Goal: Complete application form: Complete application form

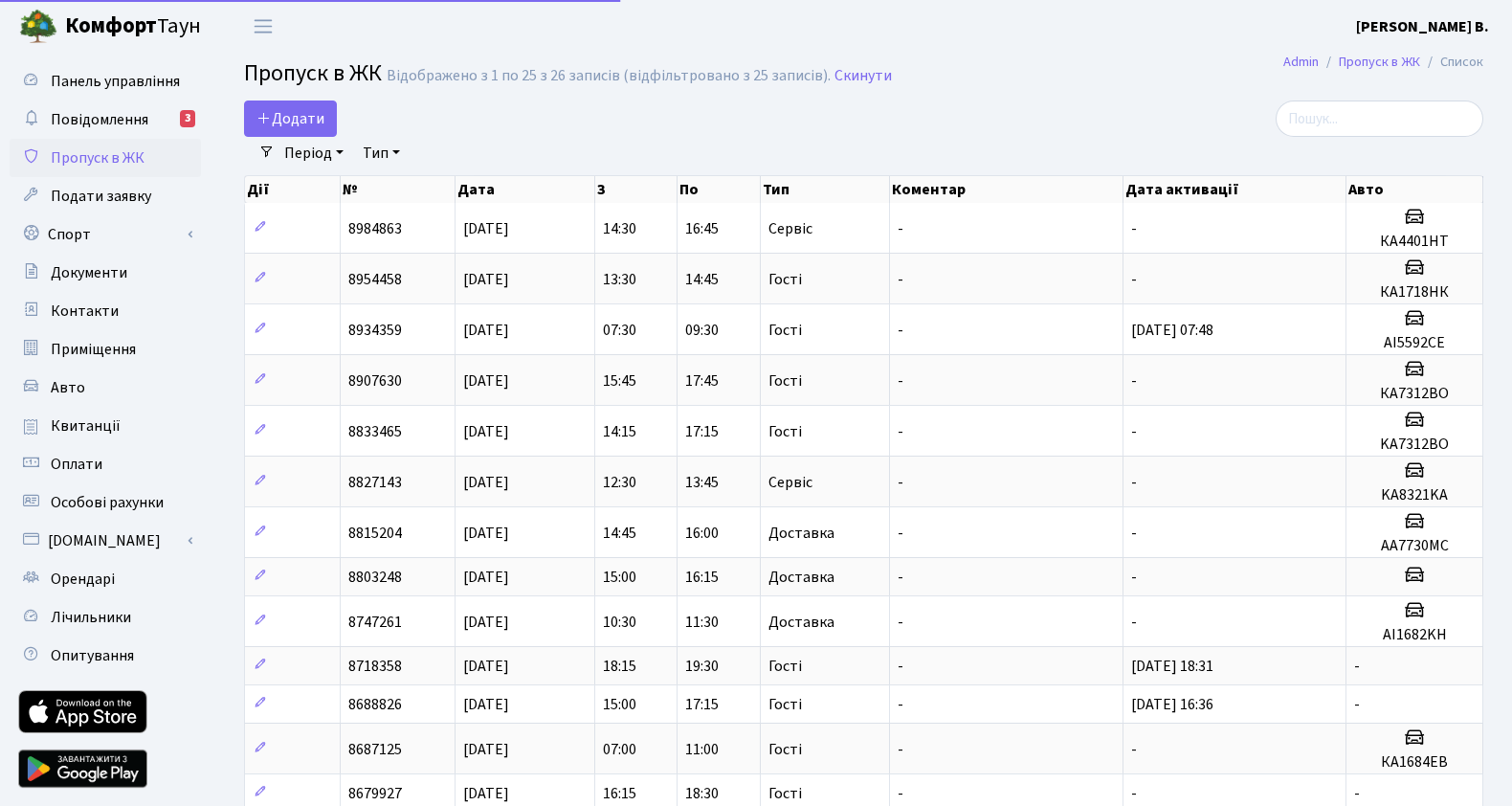
select select "25"
click at [297, 111] on span "Додати" at bounding box center [290, 119] width 68 height 21
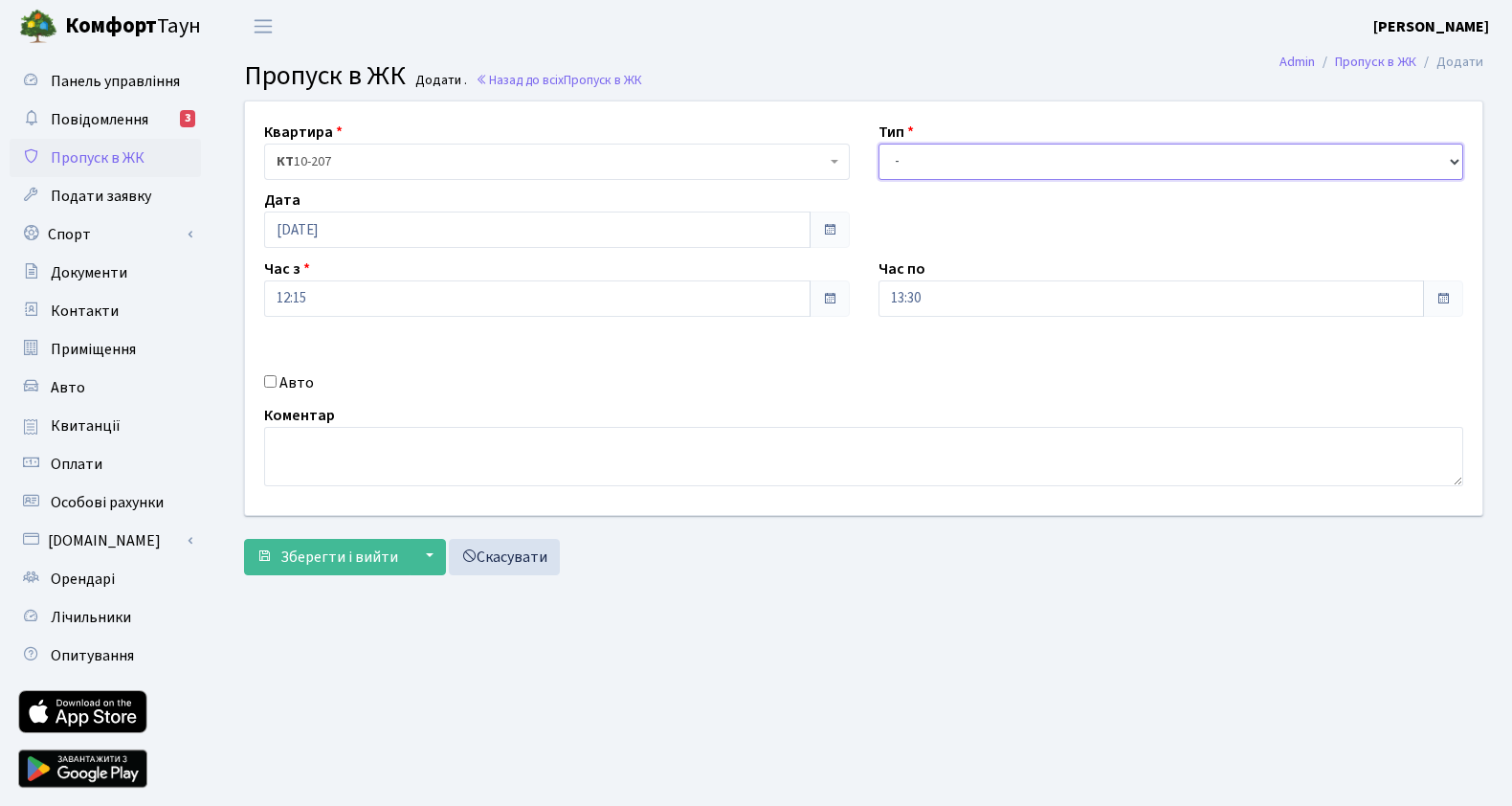
click at [918, 159] on select "- Доставка Таксі Гості Сервіс" at bounding box center [1171, 161] width 586 height 37
select select "1"
click at [878, 143] on select "- Доставка Таксі Гості Сервіс" at bounding box center [1171, 161] width 586 height 37
click at [971, 165] on select "- Доставка Таксі Гості Сервіс" at bounding box center [1171, 161] width 586 height 37
click at [878, 143] on select "- Доставка Таксі Гості Сервіс" at bounding box center [1171, 161] width 586 height 37
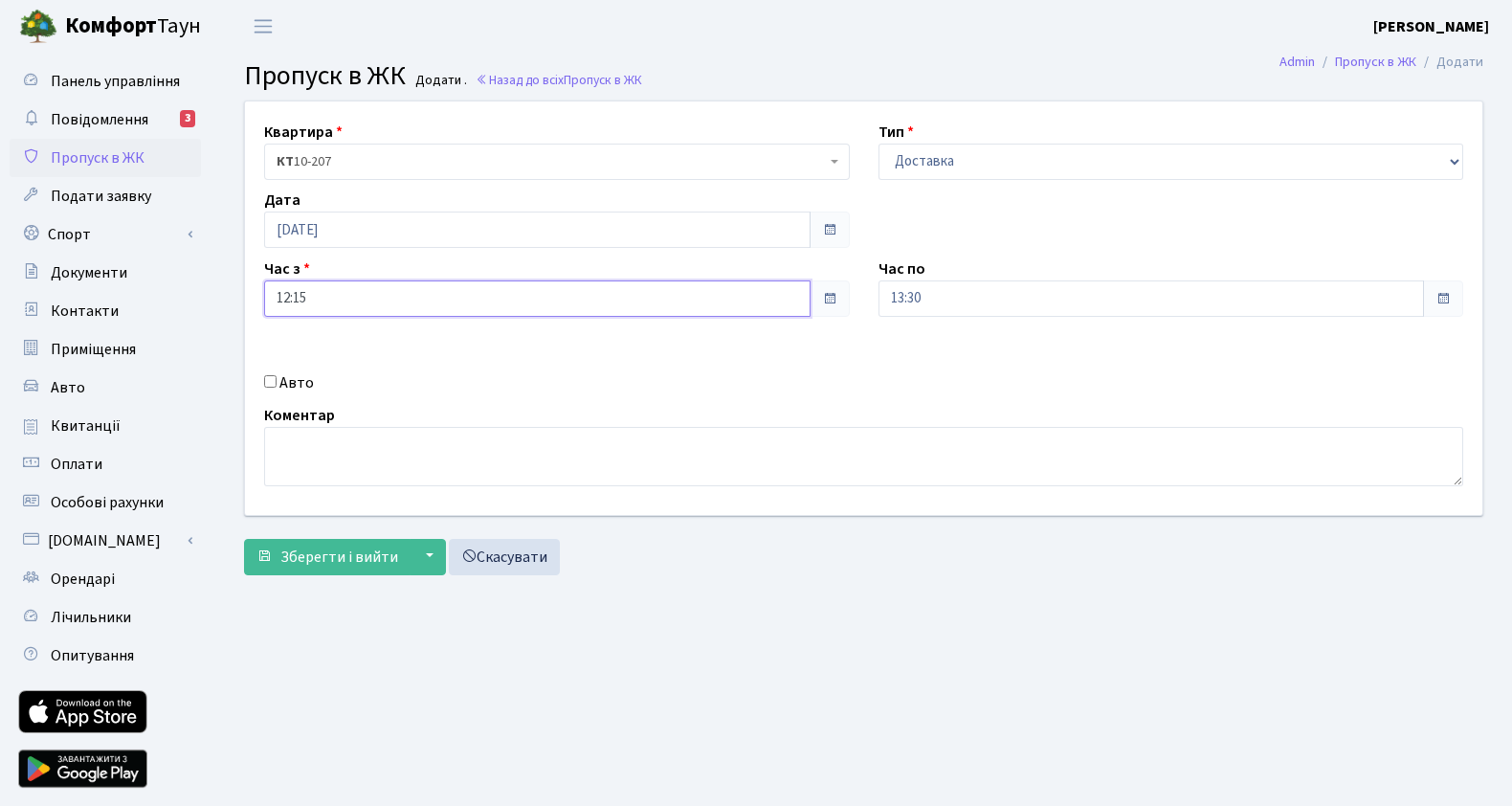
click at [545, 297] on input "12:15" at bounding box center [537, 299] width 547 height 37
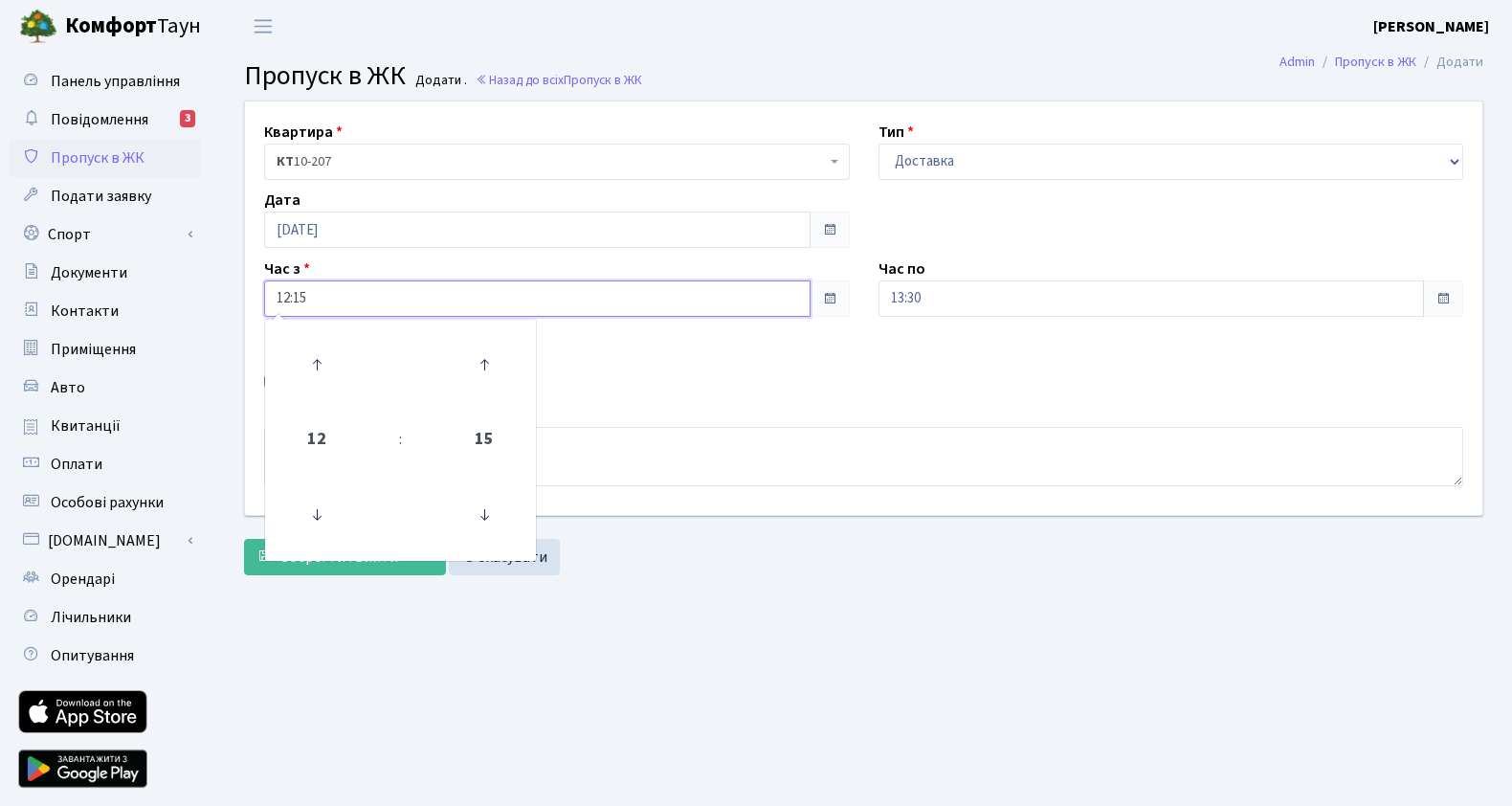
click at [544, 299] on input "12:15" at bounding box center [537, 299] width 547 height 37
click at [1004, 293] on input "13:30" at bounding box center [1151, 299] width 547 height 37
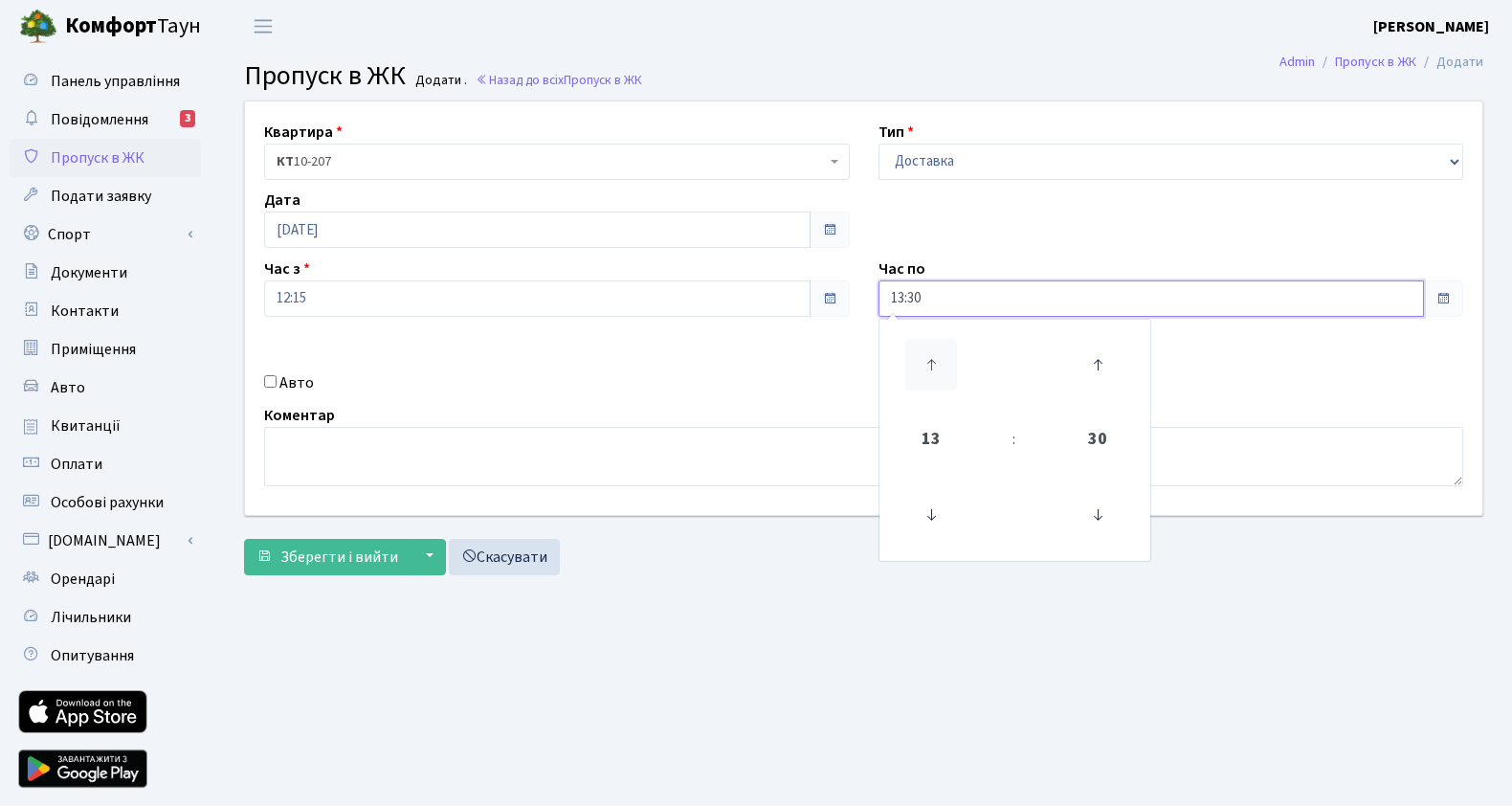
click at [939, 365] on icon at bounding box center [931, 365] width 52 height 52
type input "15:30"
click at [1057, 249] on div "Квартира <b>КТ</b>&nbsp;&nbsp;&nbsp;&nbsp;10-207 КТ 10-207 Тип - Доставка Таксі…" at bounding box center [864, 308] width 1266 height 413
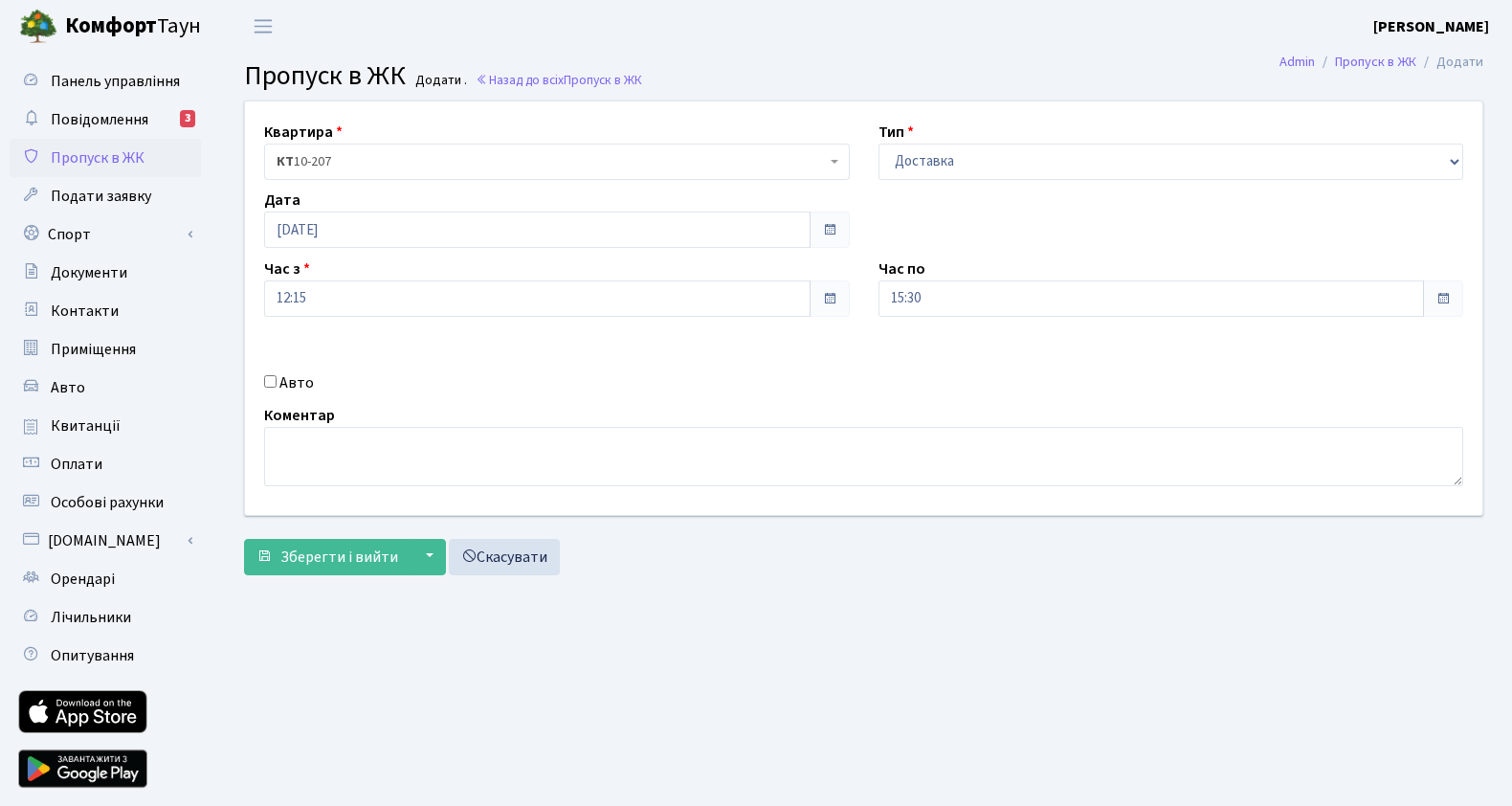
click at [274, 379] on input "Авто" at bounding box center [270, 380] width 12 height 12
checkbox input "true"
type input "а"
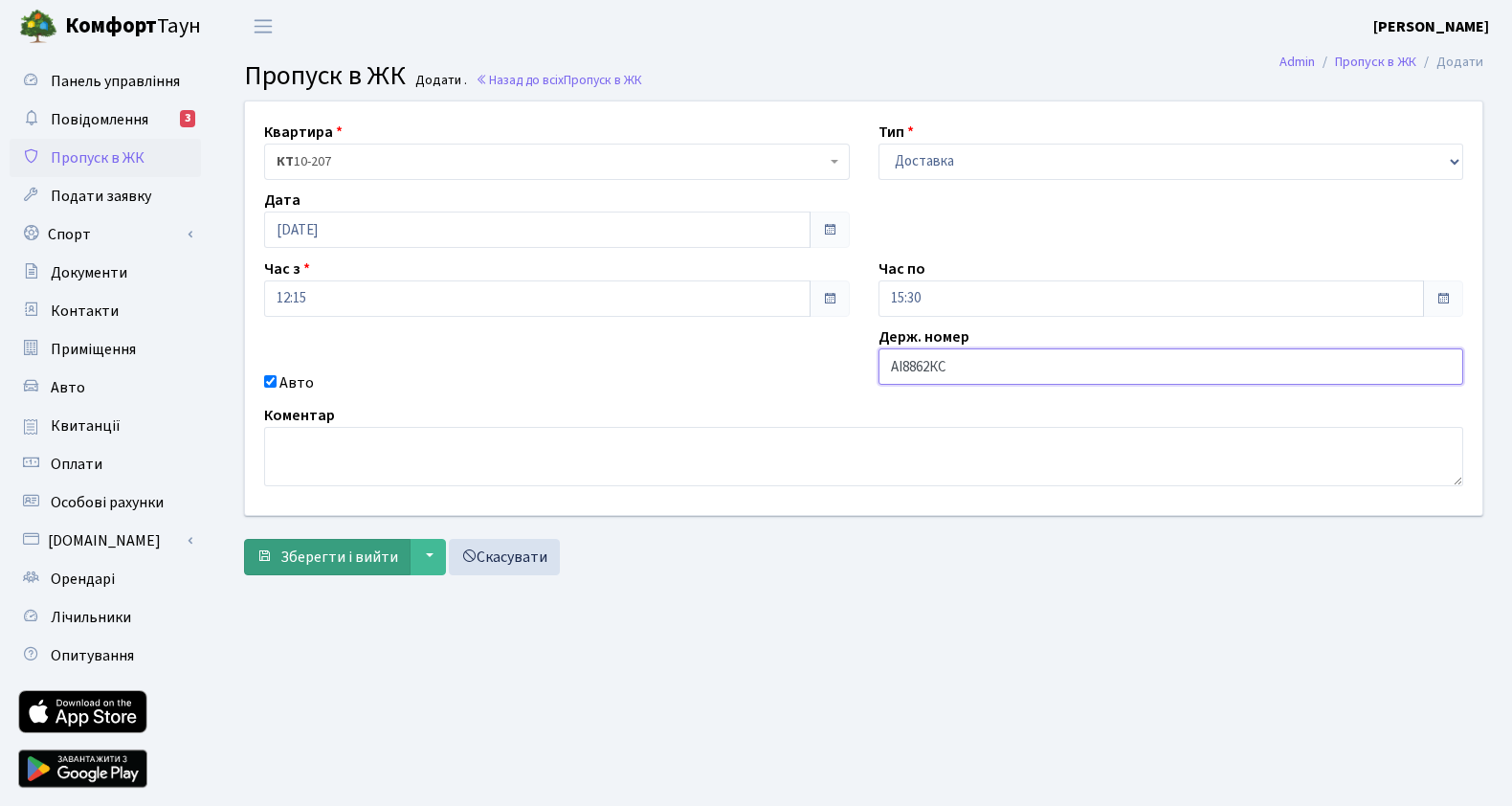
type input "АІ8862КС"
click at [353, 555] on span "Зберегти і вийти" at bounding box center [339, 557] width 118 height 21
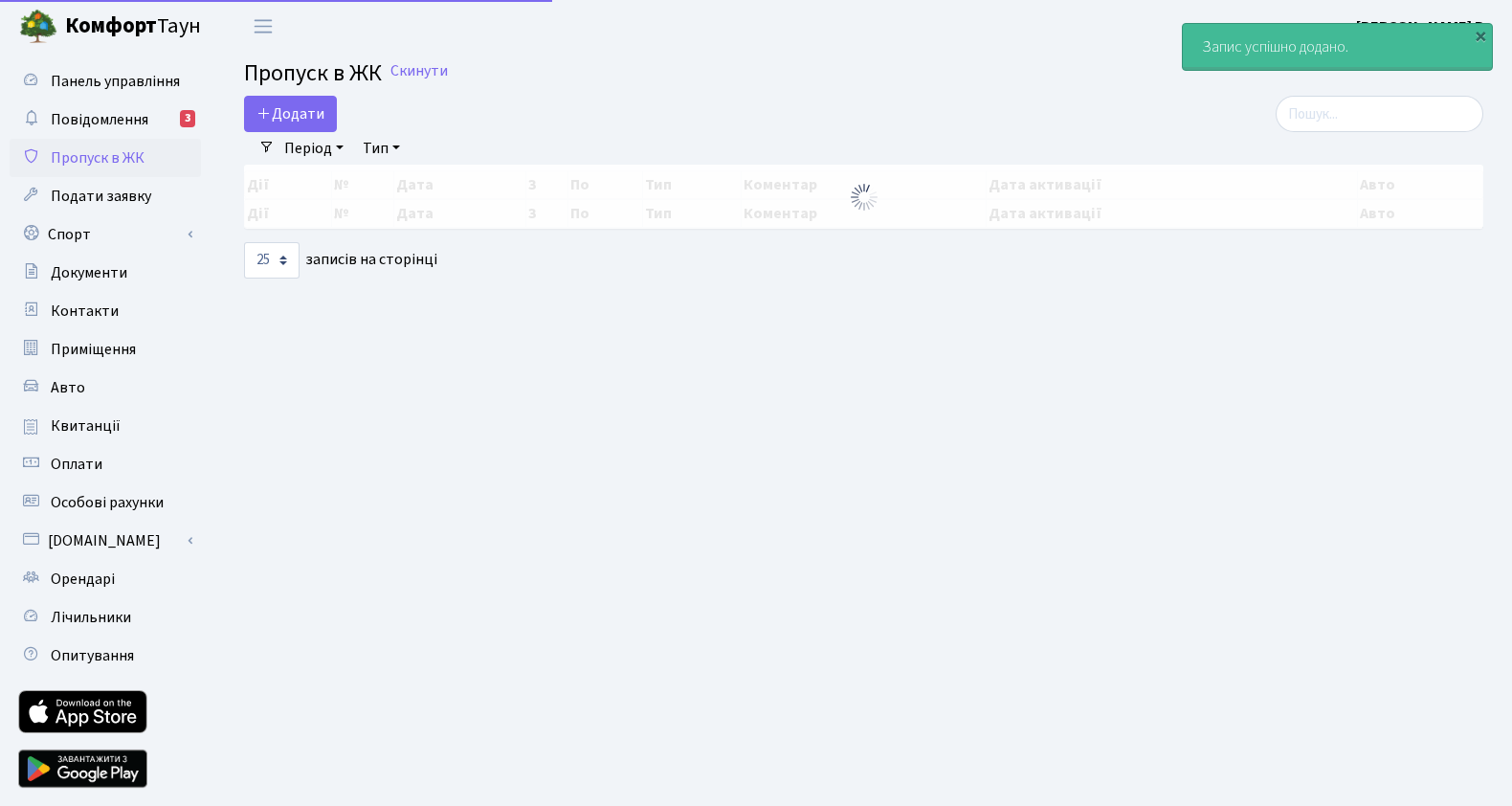
select select "25"
